Goal: Check status: Check status

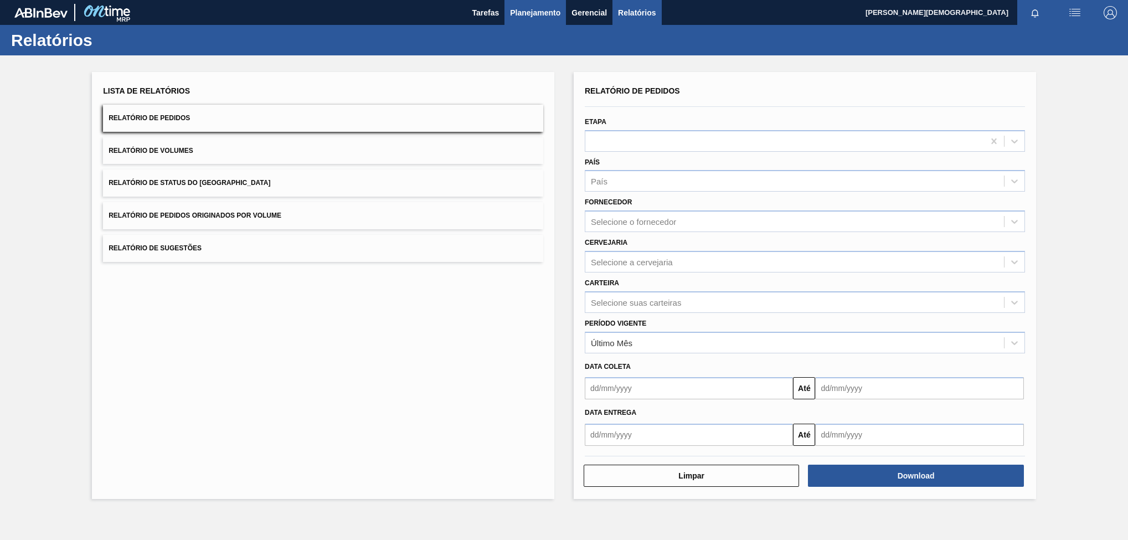
click at [545, 15] on span "Planejamento" at bounding box center [535, 12] width 50 height 13
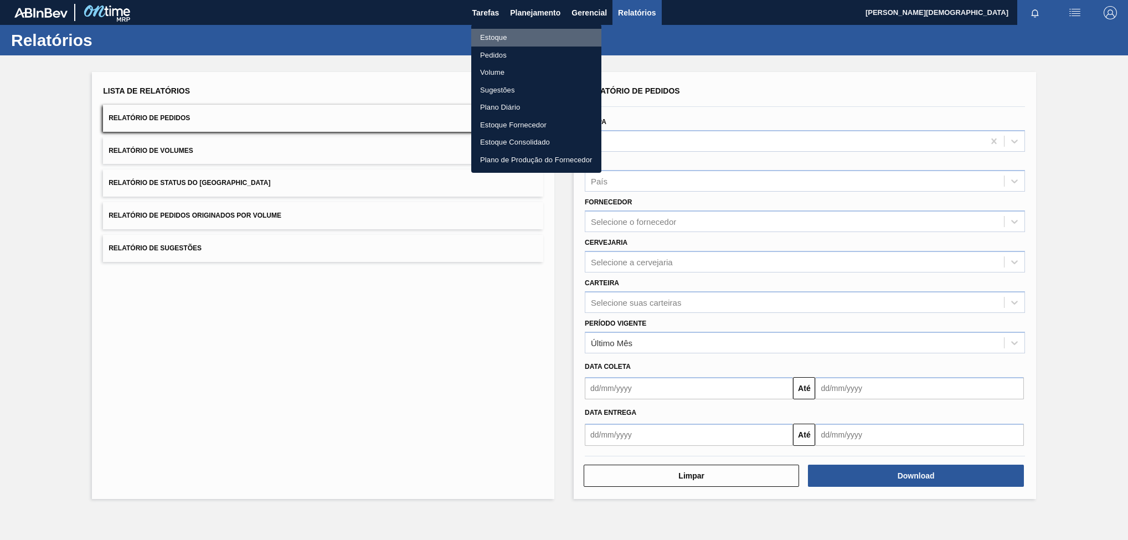
click at [545, 35] on li "Estoque" at bounding box center [536, 38] width 130 height 18
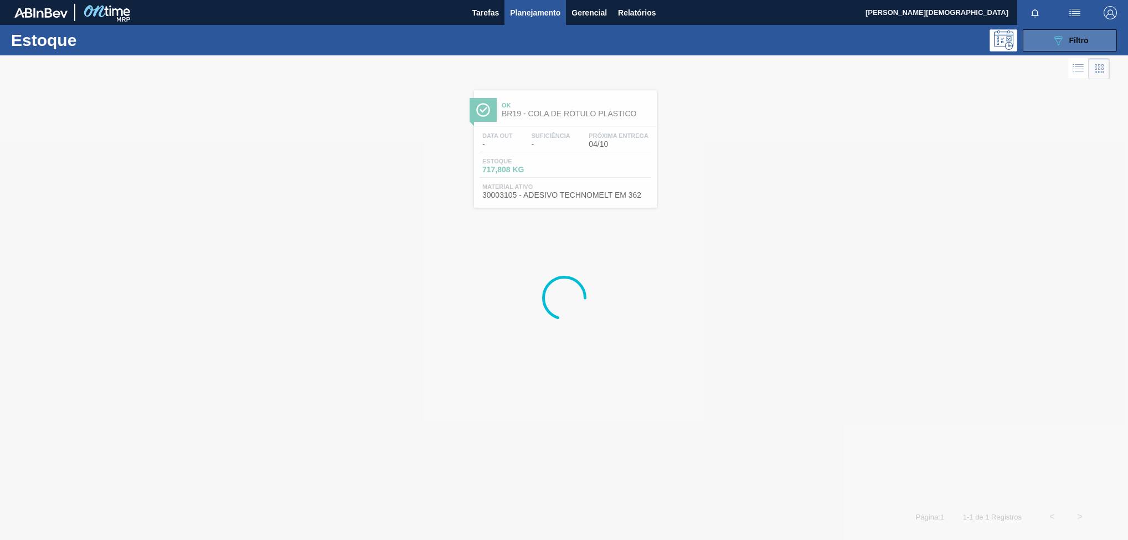
click at [1077, 36] on span "Filtro" at bounding box center [1078, 40] width 19 height 9
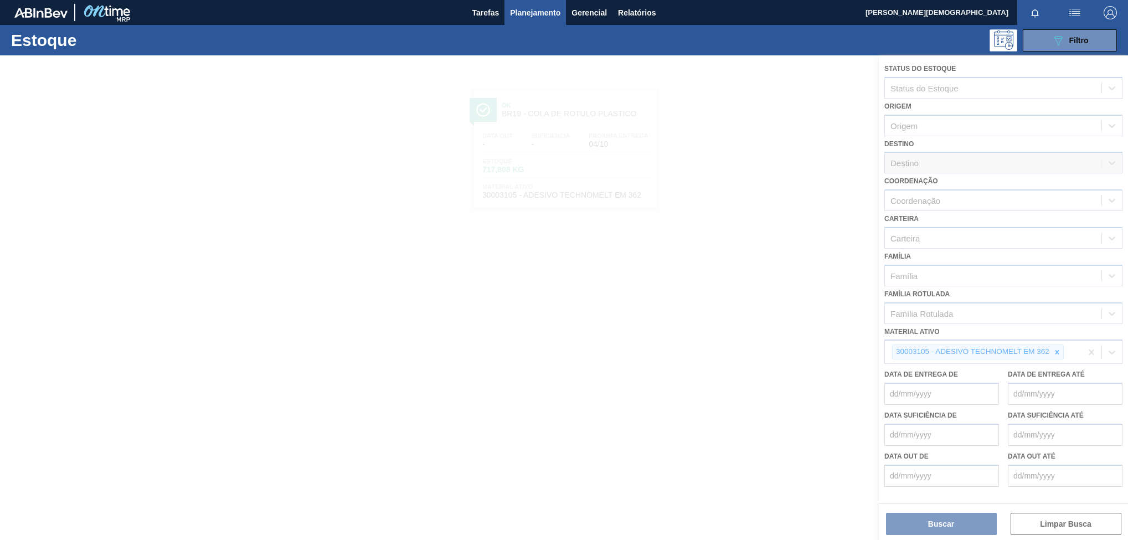
click at [1055, 352] on div at bounding box center [564, 297] width 1128 height 484
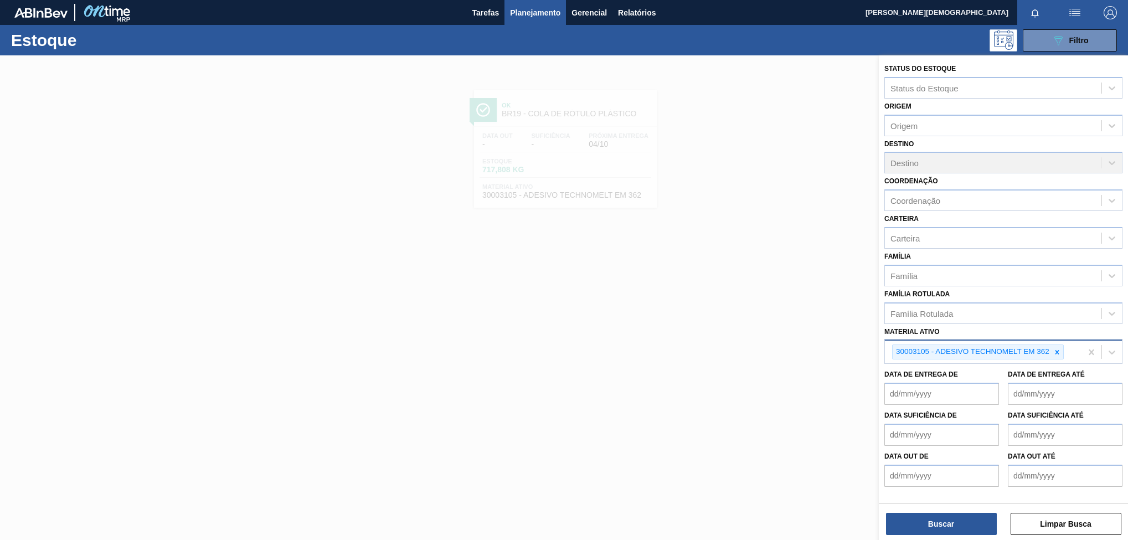
click at [1055, 351] on icon at bounding box center [1057, 352] width 8 height 8
paste ativo "30004536"
type ativo "30004536"
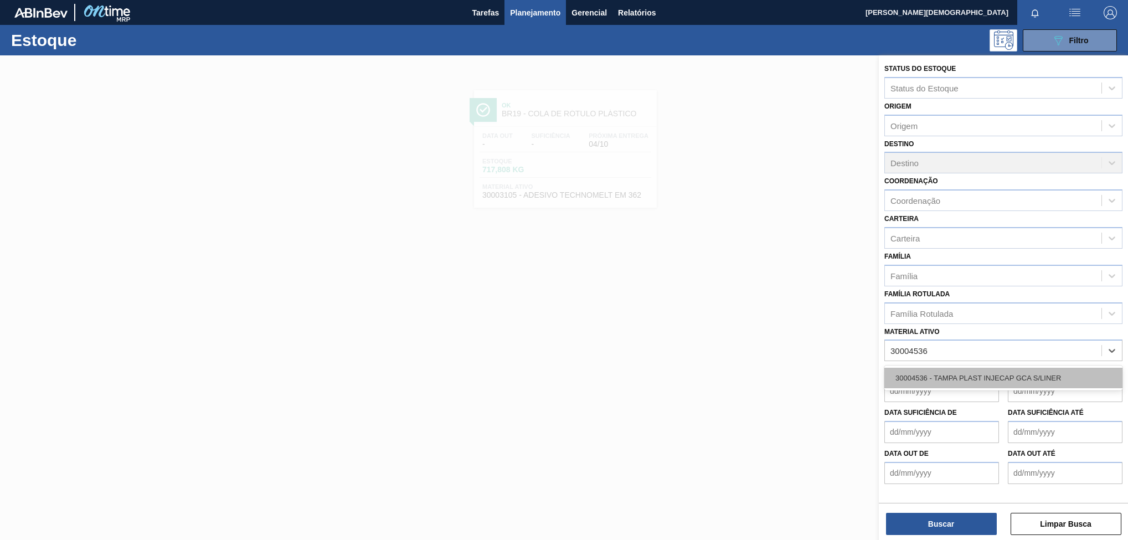
click at [1018, 384] on div "30004536 - TAMPA PLAST INJECAP GCA S/LINER" at bounding box center [1003, 378] width 238 height 20
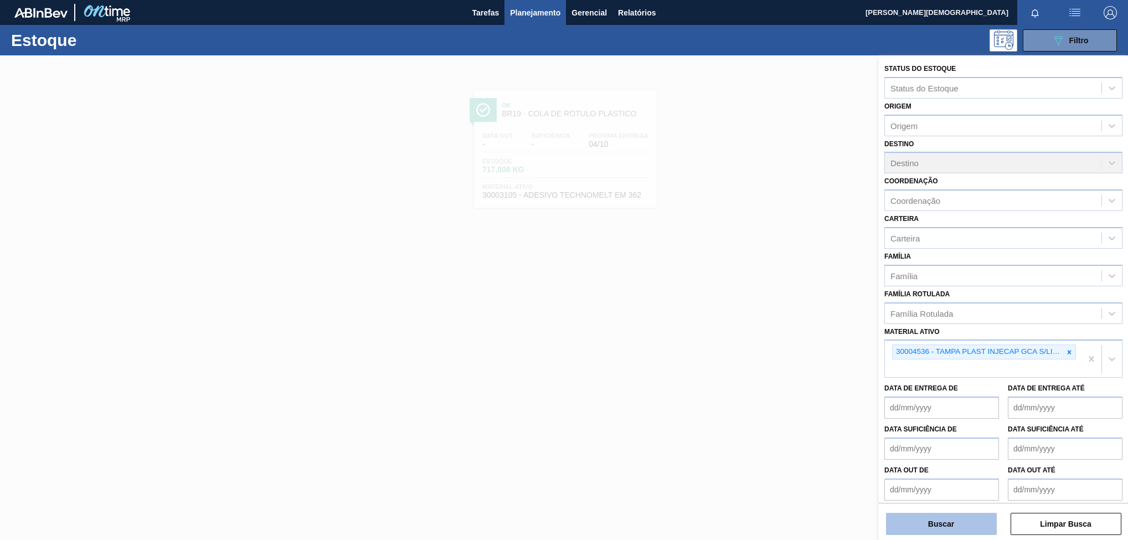
drag, startPoint x: 982, startPoint y: 530, endPoint x: 983, endPoint y: 522, distance: 8.9
click at [982, 530] on button "Buscar" at bounding box center [941, 524] width 111 height 22
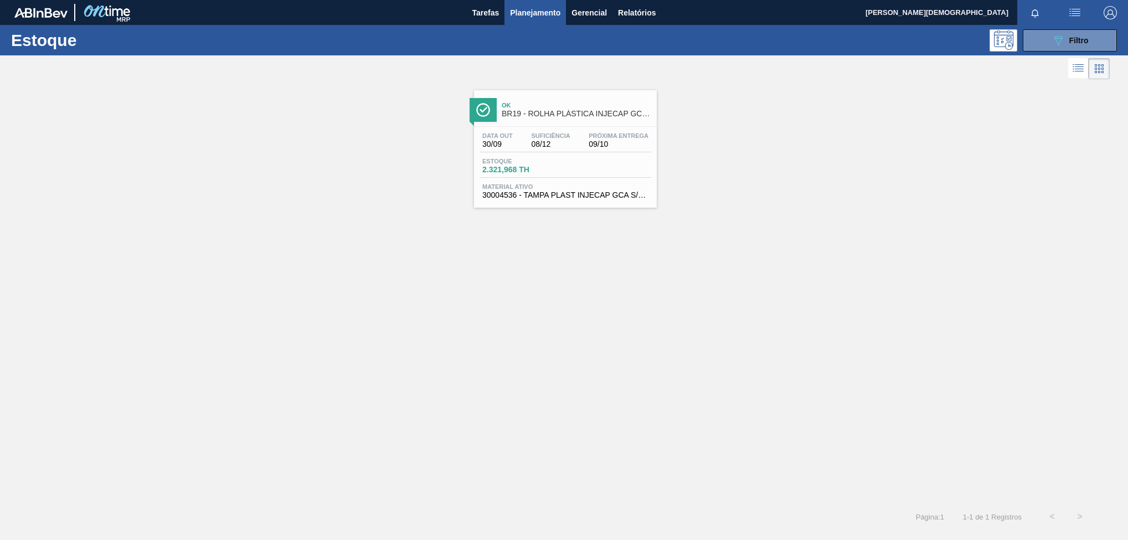
click at [983, 520] on span "1 - 1 de 1 Registros" at bounding box center [991, 517] width 61 height 8
click at [575, 143] on div "Data [DATE] Suficiência 08/12 Próxima Entrega 09/10" at bounding box center [565, 142] width 172 height 20
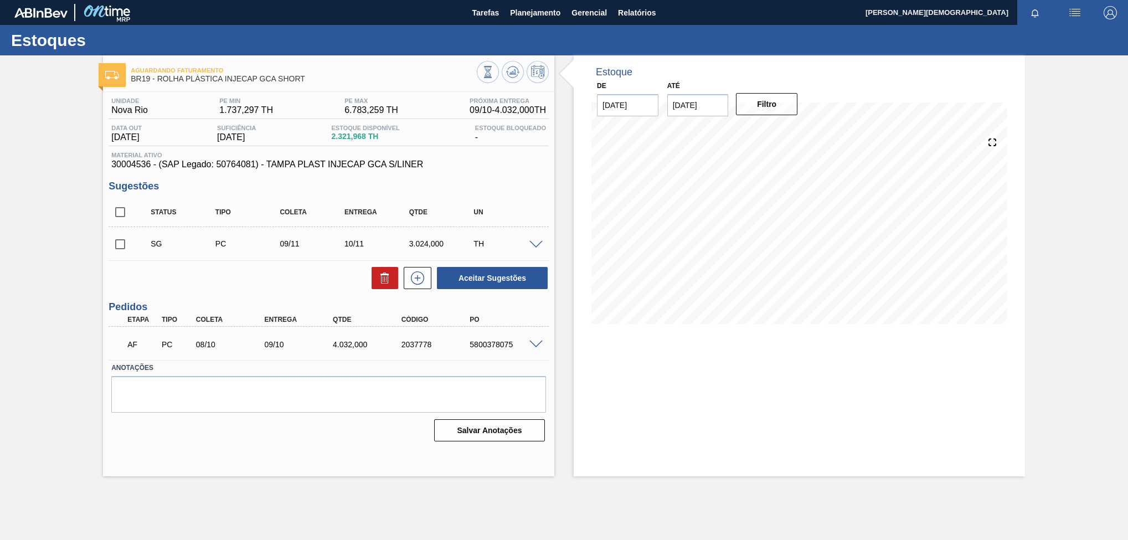
click at [542, 338] on div "AF PC 08/10 09/10 4.032,000 2037778 5800378075" at bounding box center [329, 343] width 440 height 28
click at [539, 344] on span at bounding box center [535, 345] width 13 height 8
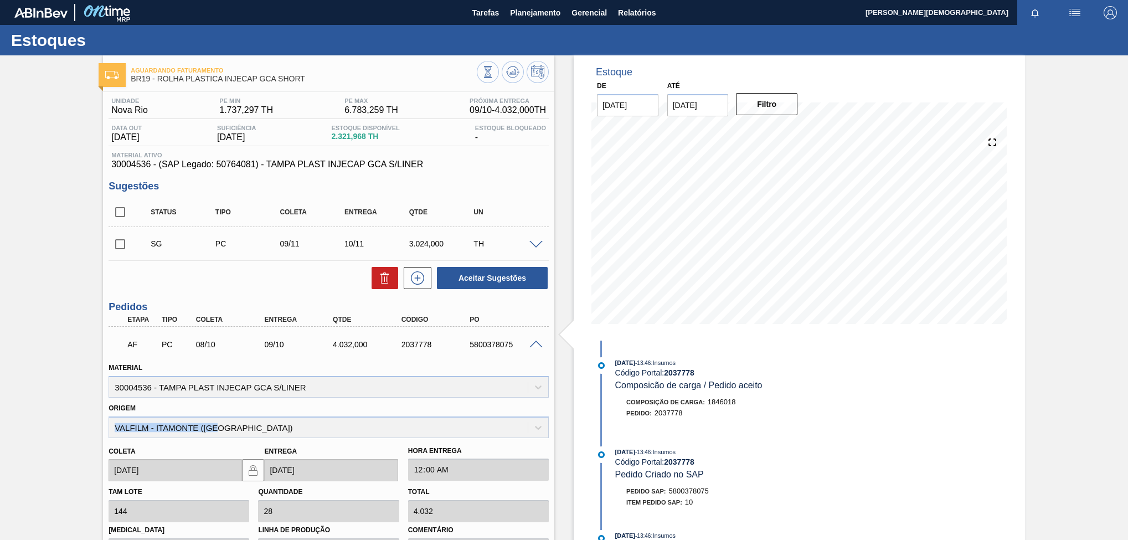
drag, startPoint x: 238, startPoint y: 434, endPoint x: 95, endPoint y: 432, distance: 142.9
click at [95, 432] on div "Aguardando Faturamento BR19 - ROLHA PLÁSTICA INJECAP GCA SHORT Unidade Nova Rio…" at bounding box center [564, 388] width 1128 height 667
copy div "VALFILM - ITAMONTE ([GEOGRAPHIC_DATA])"
click at [541, 16] on span "Planejamento" at bounding box center [535, 12] width 50 height 13
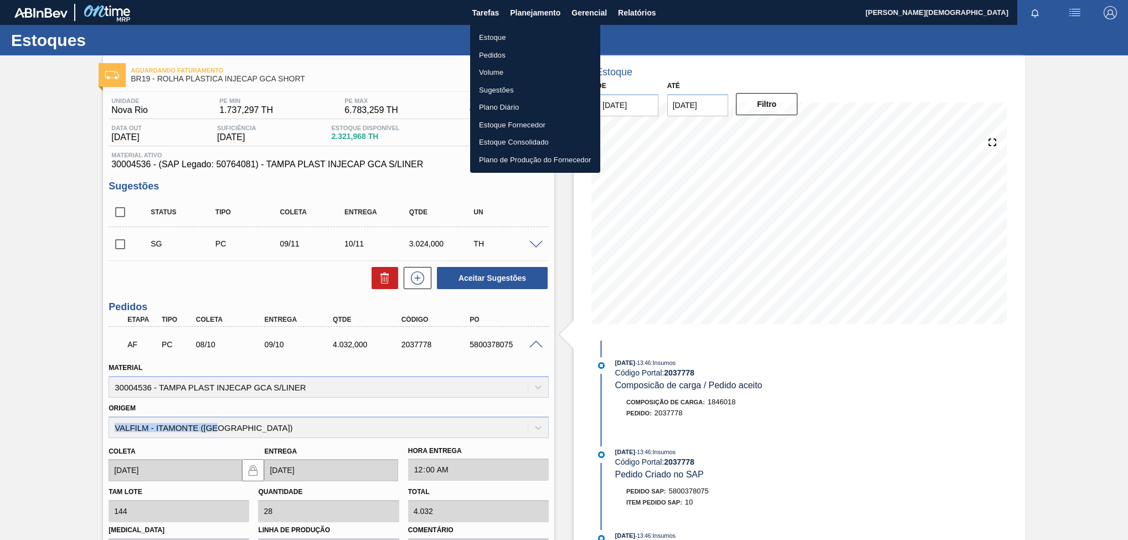
click at [497, 34] on li "Estoque" at bounding box center [535, 38] width 130 height 18
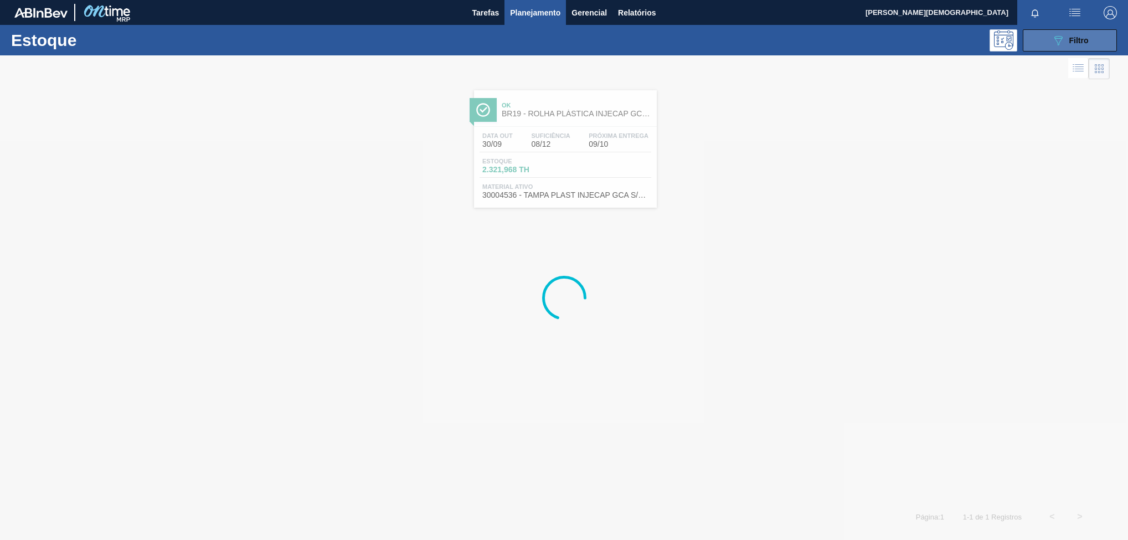
click at [1070, 43] on span "Filtro" at bounding box center [1078, 40] width 19 height 9
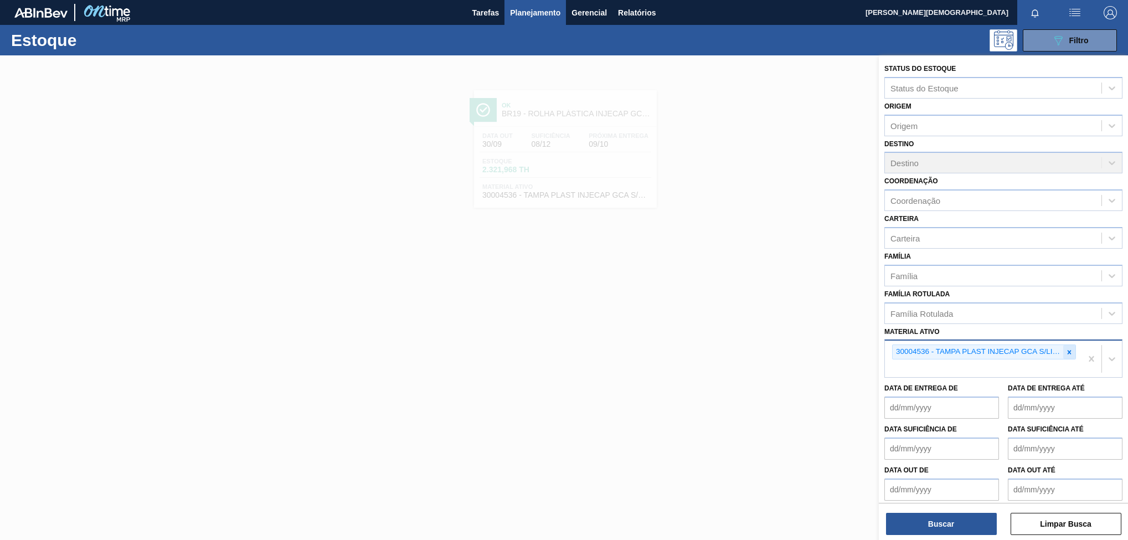
click at [1067, 351] on icon at bounding box center [1069, 352] width 4 height 4
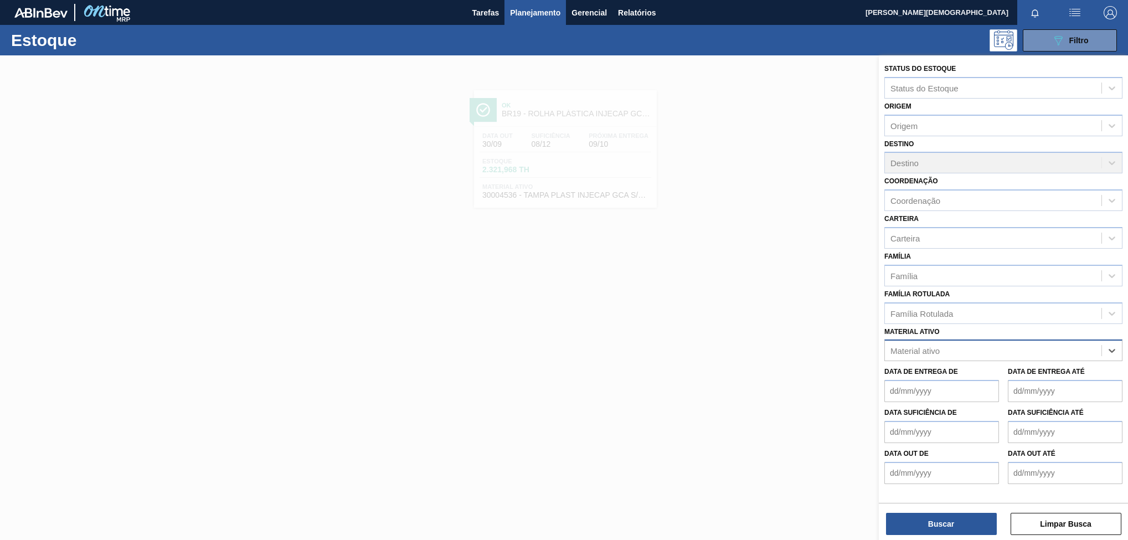
paste ativo "30002311"
type ativo "30002311"
click at [1050, 374] on div "30002311 - PREFORMA 40G VERDE" at bounding box center [1003, 378] width 238 height 20
click at [970, 513] on button "Buscar" at bounding box center [941, 524] width 111 height 22
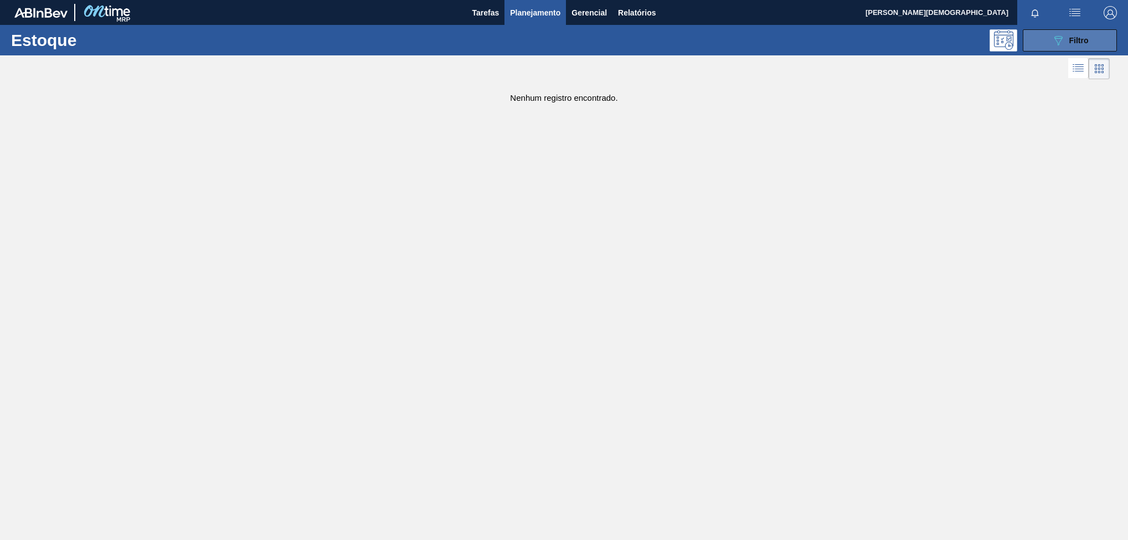
click at [1080, 40] on span "Filtro" at bounding box center [1078, 40] width 19 height 9
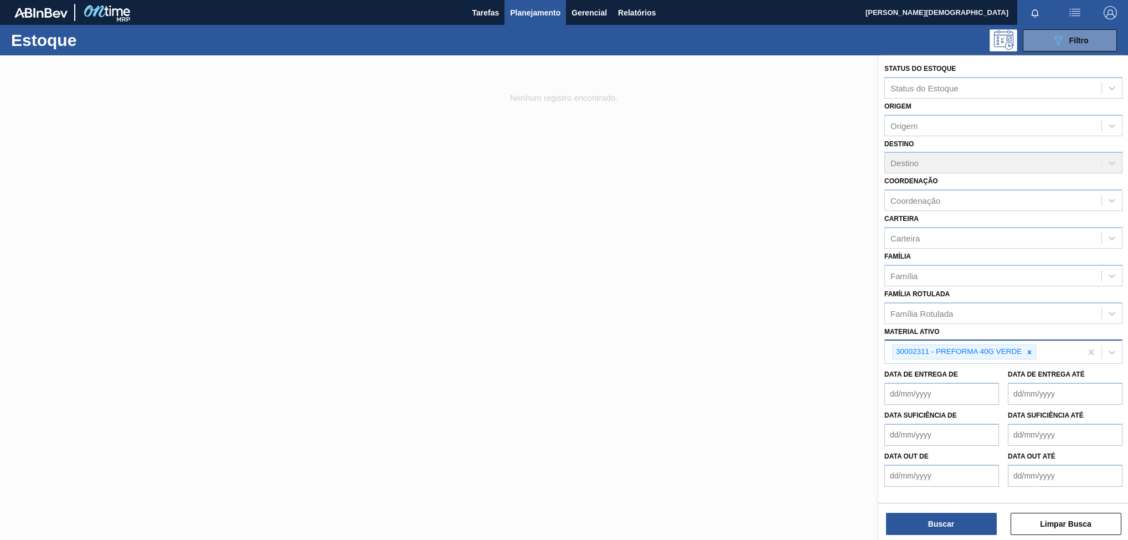
click at [1055, 351] on div "30002311 - PREFORMA 40G VERDE" at bounding box center [983, 352] width 197 height 23
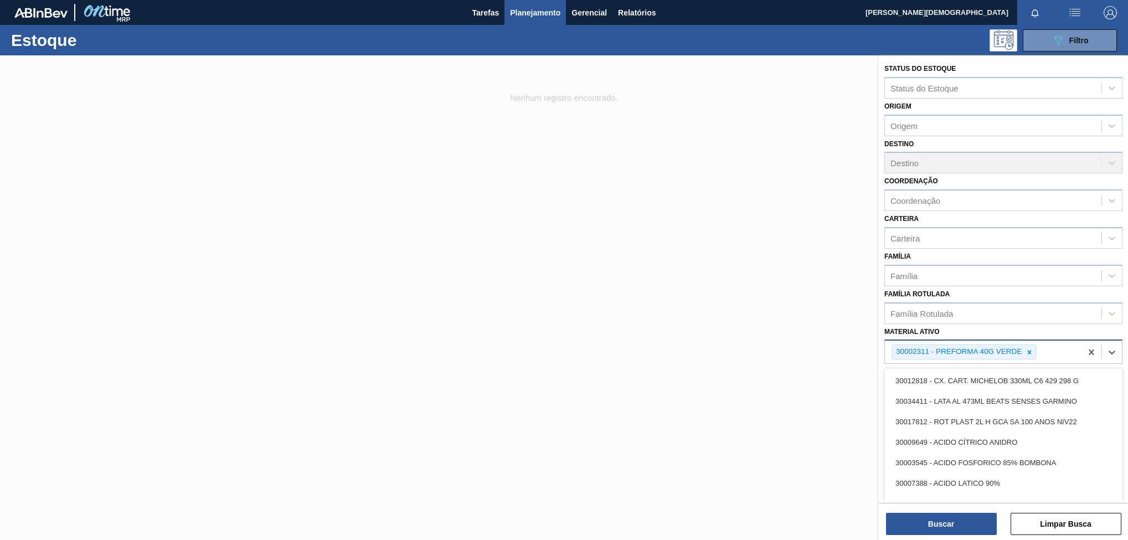
paste ativo "30003048"
type ativo "30003048"
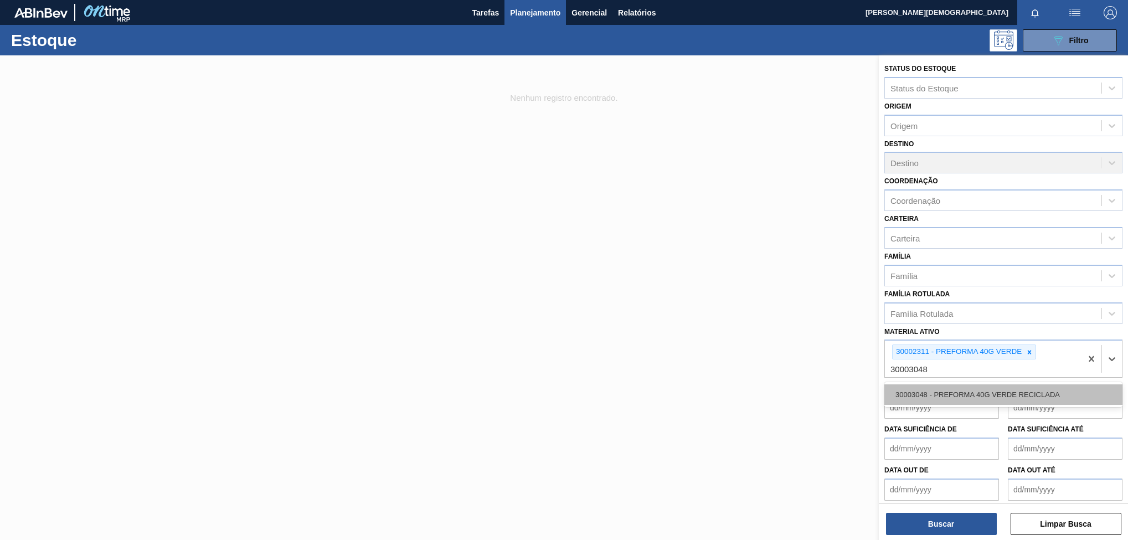
click at [1050, 388] on div "30003048 - PREFORMA 40G VERDE RECICLADA" at bounding box center [1003, 394] width 238 height 20
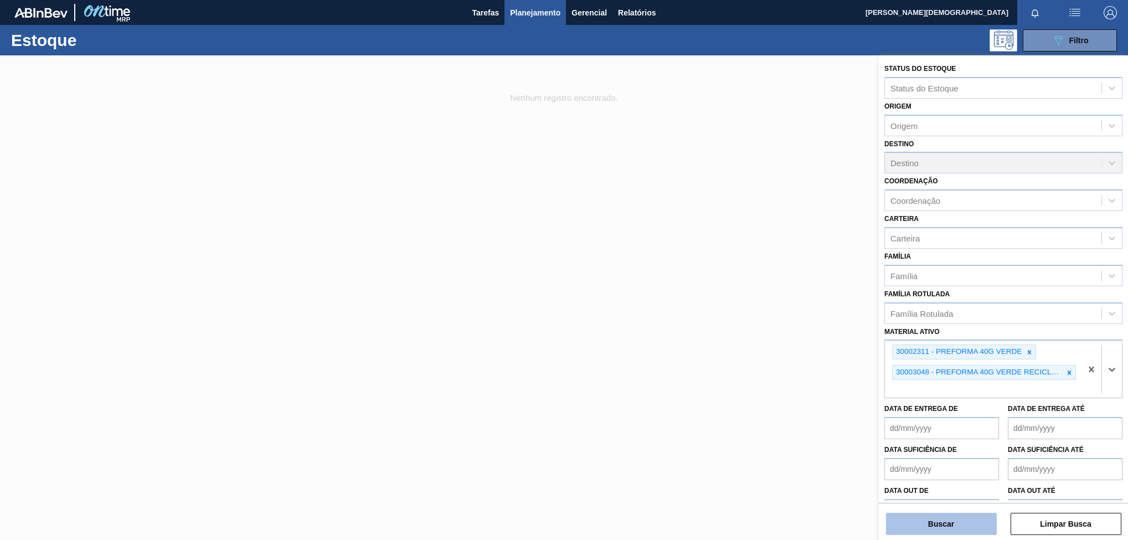
click at [983, 525] on button "Buscar" at bounding box center [941, 524] width 111 height 22
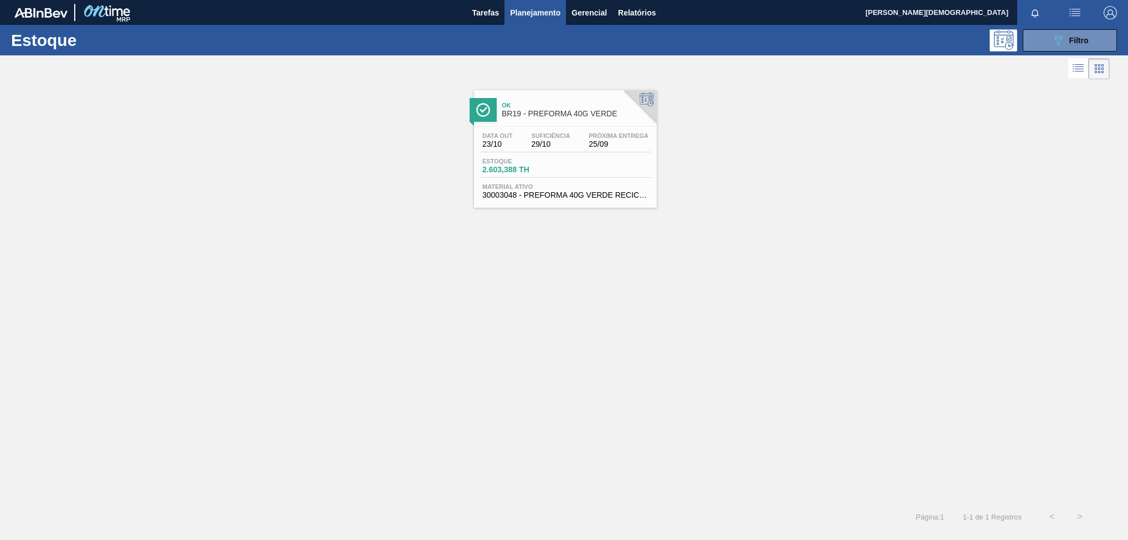
drag, startPoint x: 894, startPoint y: 326, endPoint x: 879, endPoint y: 316, distance: 17.5
click at [889, 324] on div "Ok BR19 - PREFORMA 40G VERDE Data [DATE] Suficiência 29/10 Próxima Entrega 25/0…" at bounding box center [564, 292] width 1128 height 421
click at [570, 135] on div "Suficiência 29/10" at bounding box center [550, 140] width 44 height 16
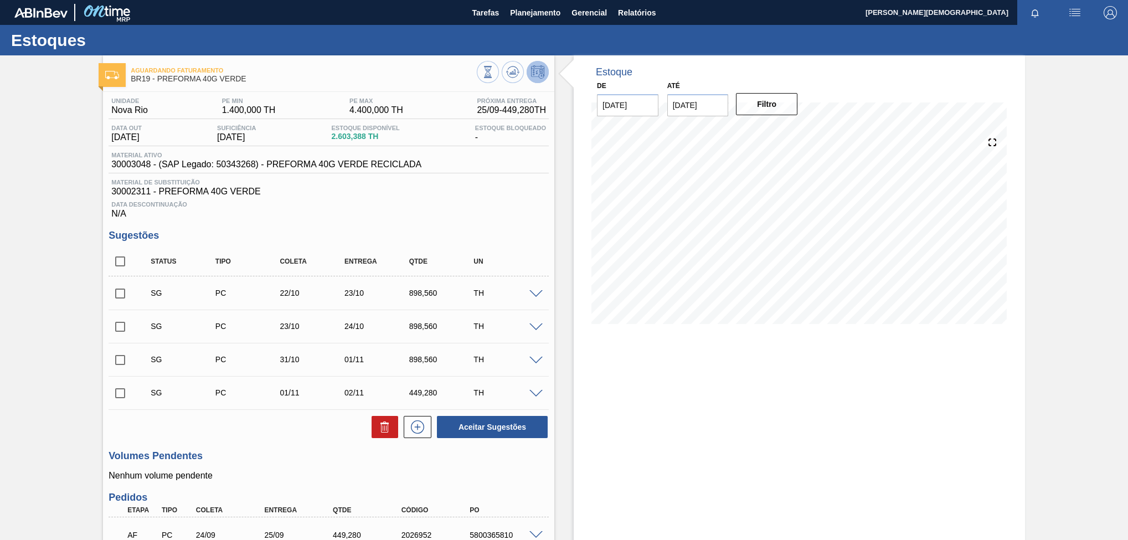
scroll to position [140, 0]
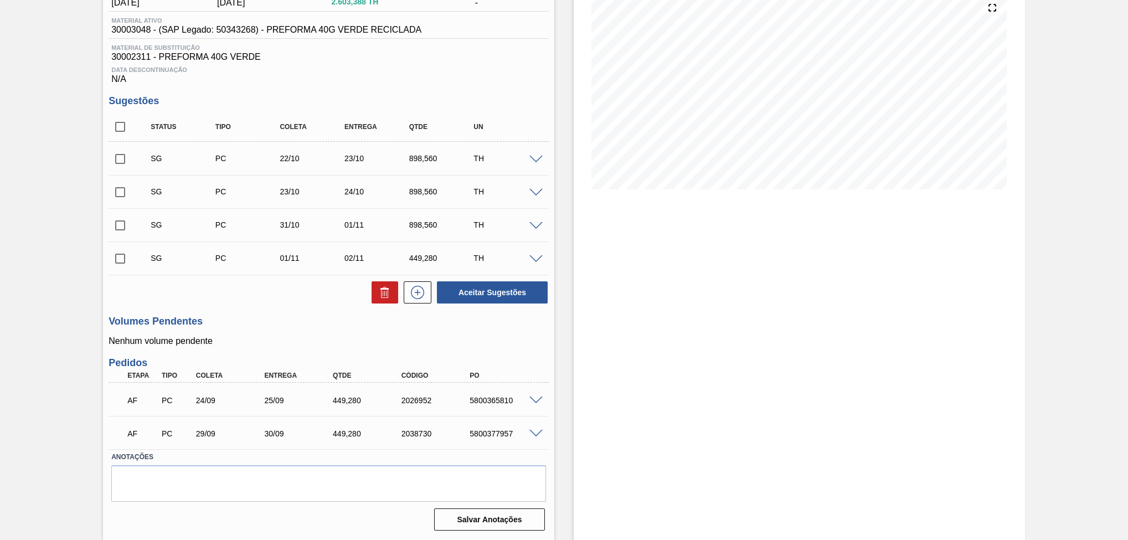
click at [534, 399] on span at bounding box center [535, 400] width 13 height 8
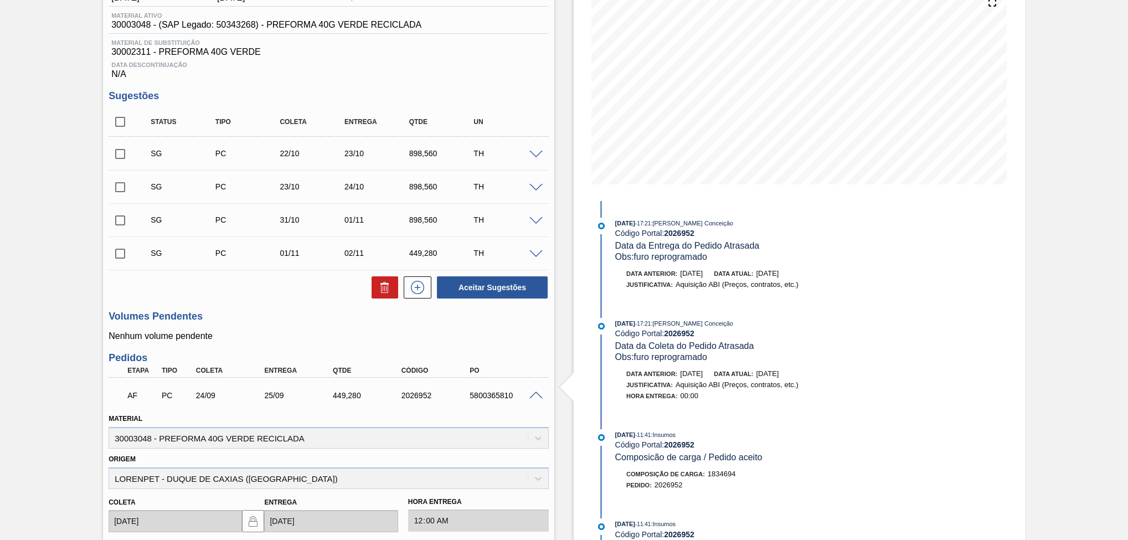
scroll to position [0, 0]
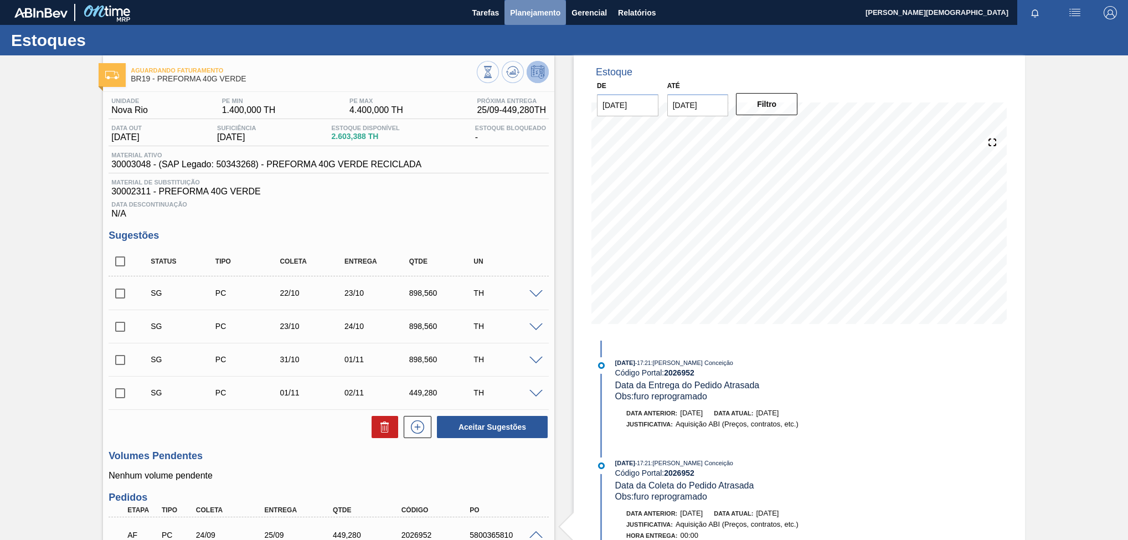
click at [529, 17] on span "Planejamento" at bounding box center [535, 12] width 50 height 13
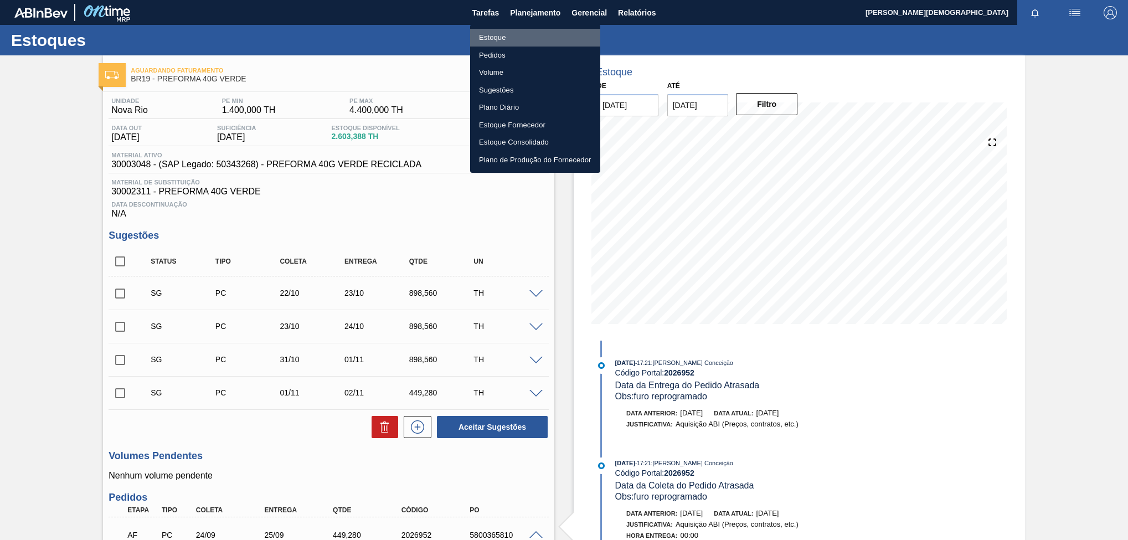
click at [542, 34] on li "Estoque" at bounding box center [535, 38] width 130 height 18
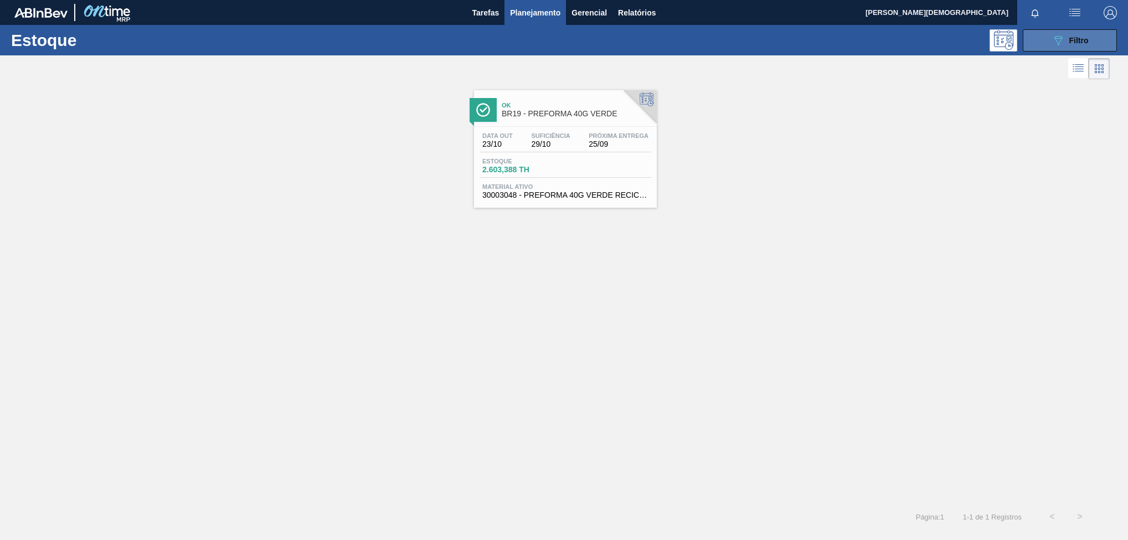
click at [1052, 30] on button "089F7B8B-B2A5-4AFE-B5C0-19BA573D28AC Filtro" at bounding box center [1070, 40] width 94 height 22
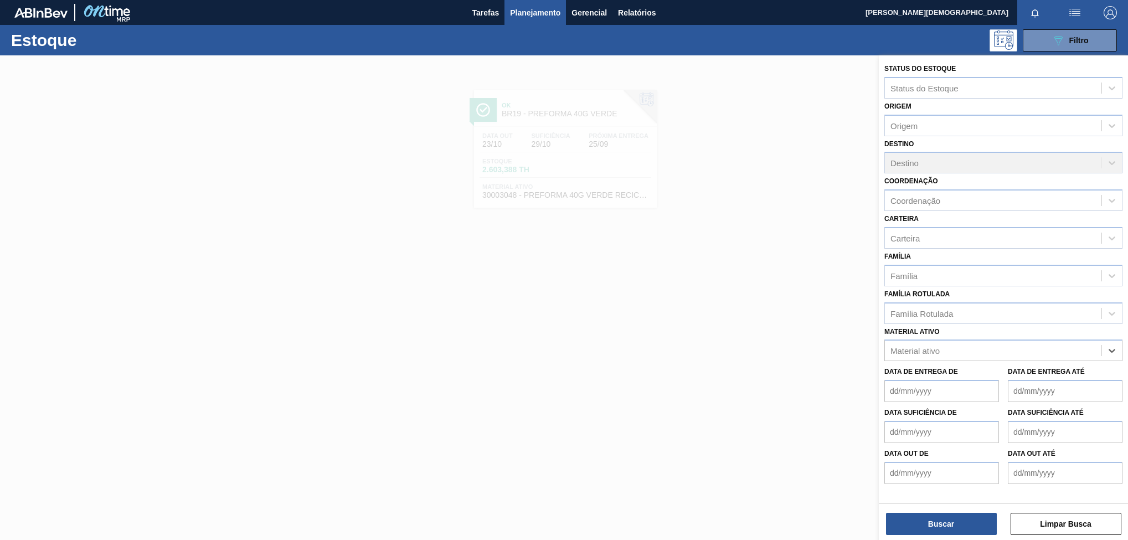
paste ativo "30003608"
type ativo "30003608"
click at [1004, 380] on div "30003608 - FILME CONTRATIL;PET;LISO;460MM;PISTA 50" at bounding box center [1003, 378] width 238 height 20
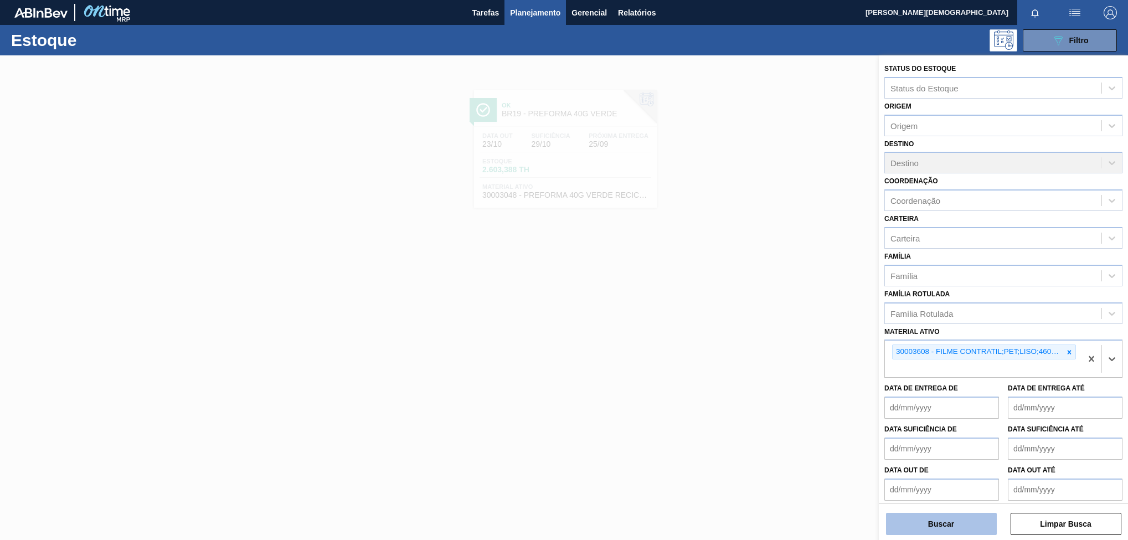
drag, startPoint x: 962, startPoint y: 528, endPoint x: 961, endPoint y: 534, distance: 5.6
click at [961, 534] on button "Buscar" at bounding box center [941, 524] width 111 height 22
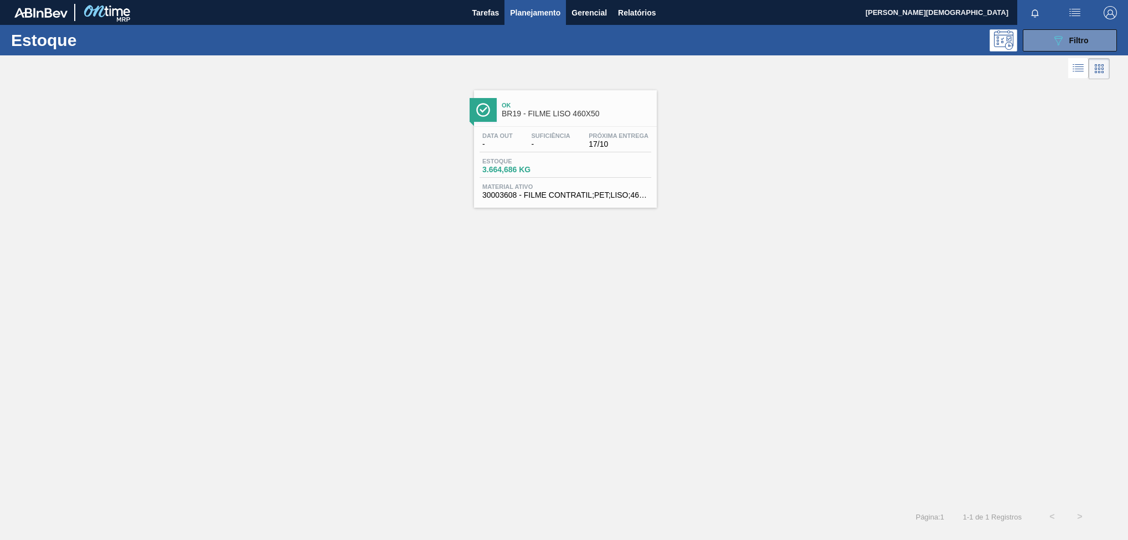
click at [564, 131] on div "Data out - Suficiência - Próxima Entrega 17/10 Estoque 3.664,686 KG Material at…" at bounding box center [565, 164] width 183 height 75
